Goal: Information Seeking & Learning: Learn about a topic

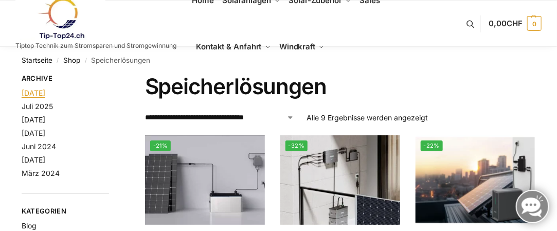
click at [45, 91] on link "August 2025" at bounding box center [34, 92] width 24 height 9
click at [76, 61] on link "Shop" at bounding box center [71, 60] width 17 height 8
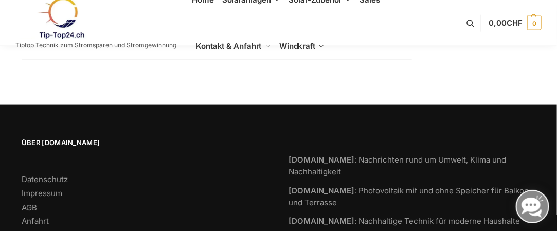
scroll to position [442, 0]
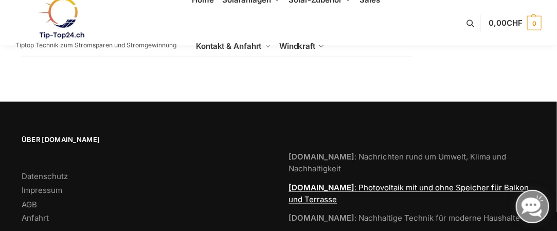
click at [336, 183] on strong "[DOMAIN_NAME]" at bounding box center [322, 188] width 66 height 10
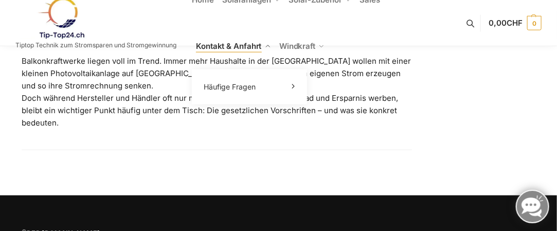
scroll to position [339, 0]
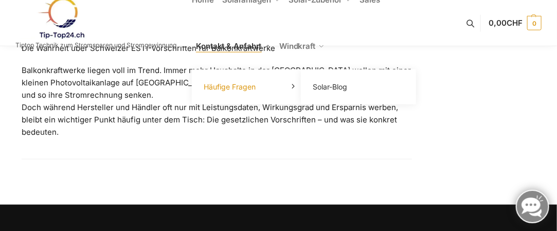
click at [290, 84] on link "Häufige Fragen" at bounding box center [249, 87] width 103 height 14
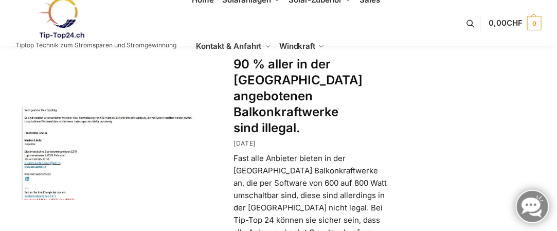
scroll to position [0, 0]
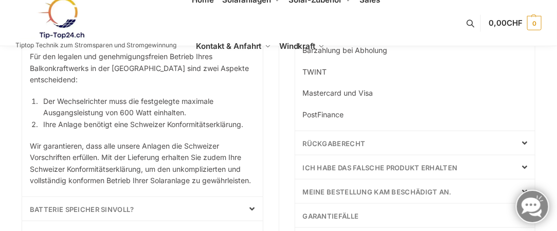
scroll to position [411, 0]
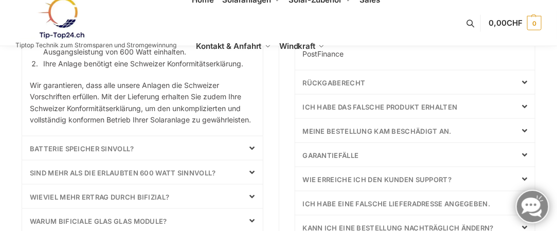
click at [255, 168] on icon at bounding box center [252, 172] width 5 height 8
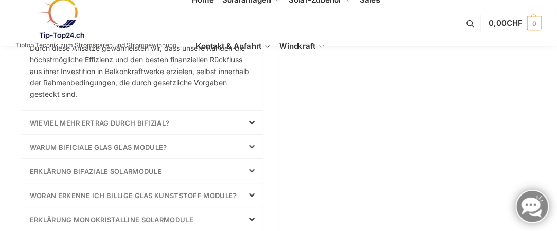
scroll to position [896, 0]
click at [257, 123] on div "Wieviel mehr Ertrag durch bifizial?" at bounding box center [142, 122] width 241 height 24
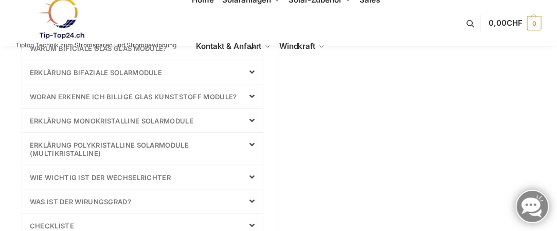
scroll to position [999, 0]
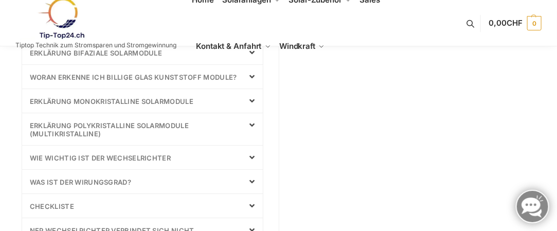
click at [256, 146] on div "Wie wichtig ist der Wechselrichter" at bounding box center [142, 158] width 241 height 24
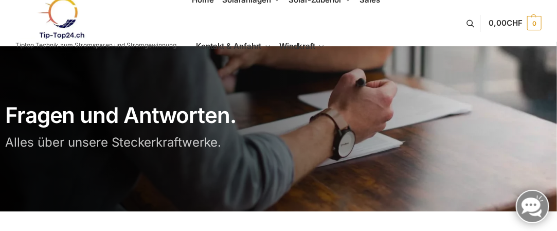
scroll to position [0, 0]
